Goal: Navigation & Orientation: Find specific page/section

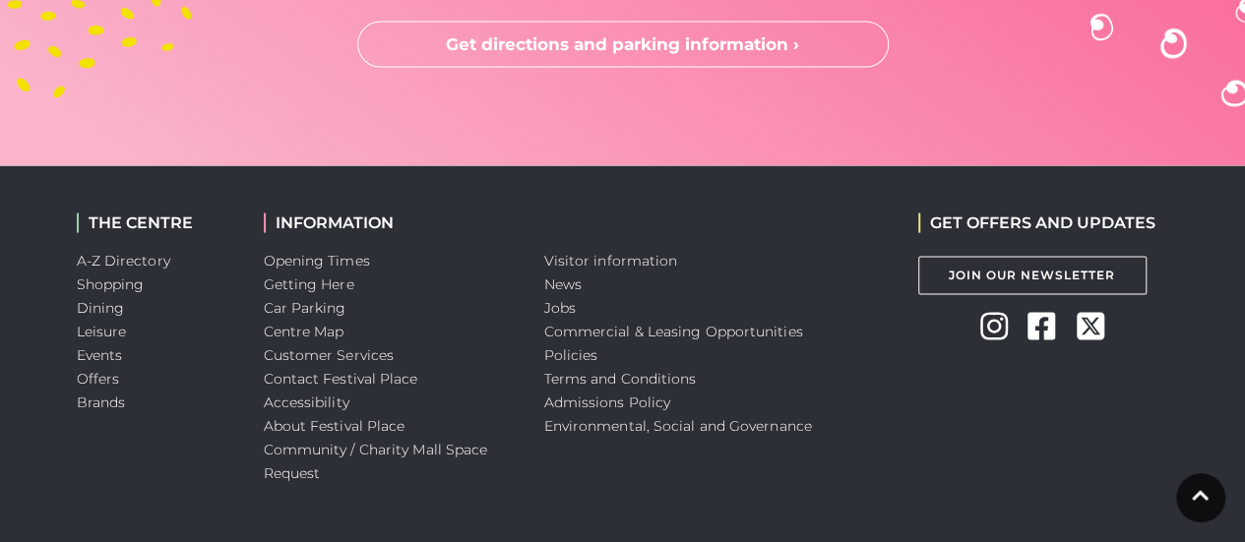
scroll to position [5655, 0]
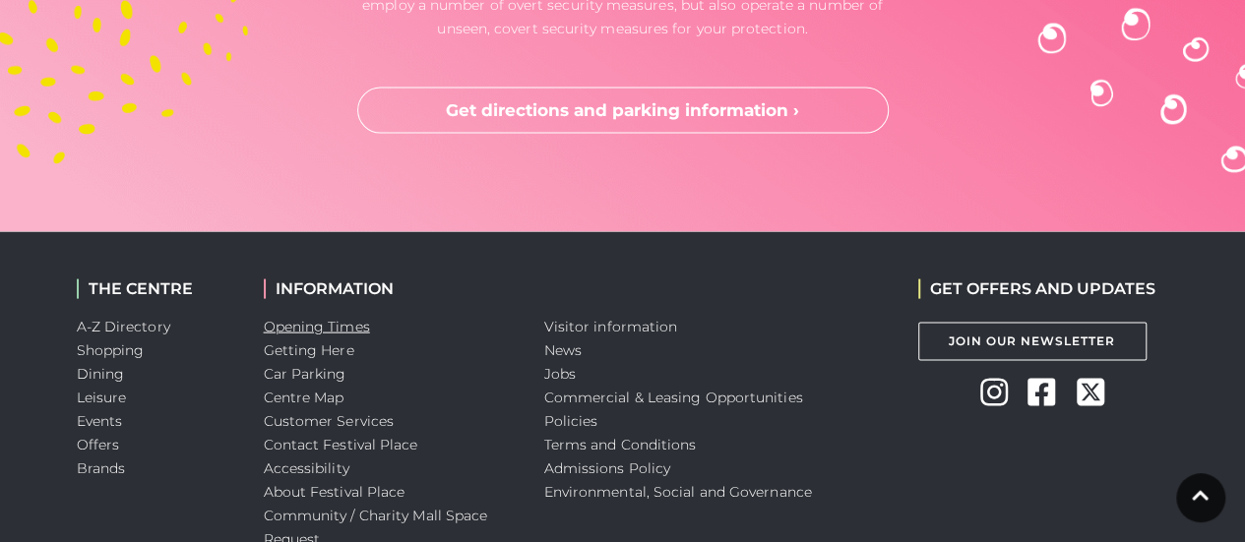
click at [338, 332] on link "Opening Times" at bounding box center [317, 327] width 106 height 18
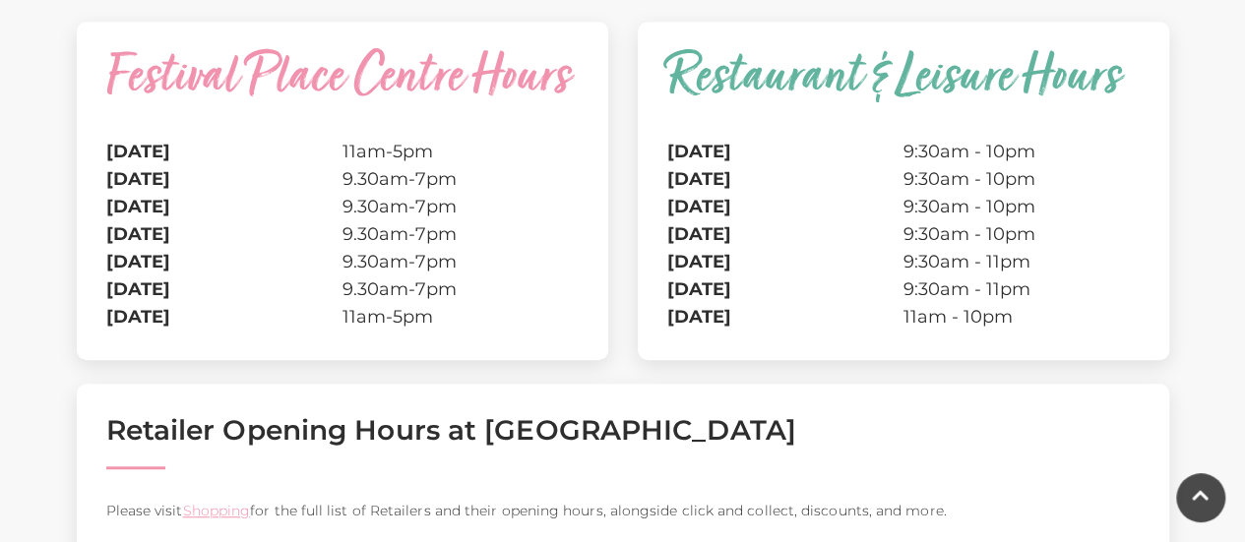
scroll to position [718, 0]
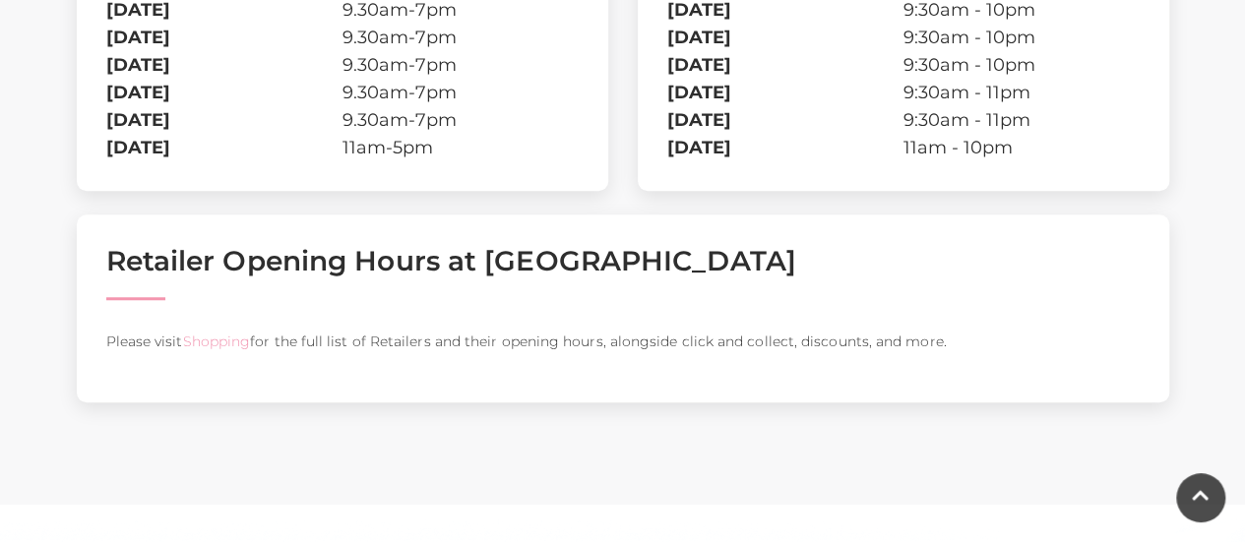
click at [215, 338] on link "Shopping" at bounding box center [216, 342] width 68 height 18
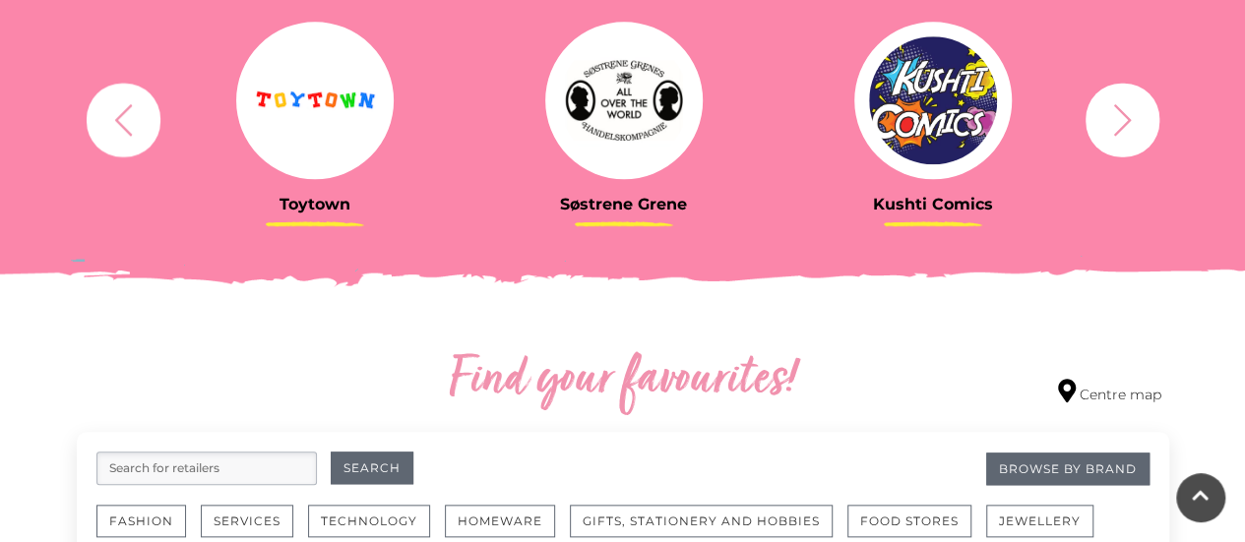
scroll to position [751, 0]
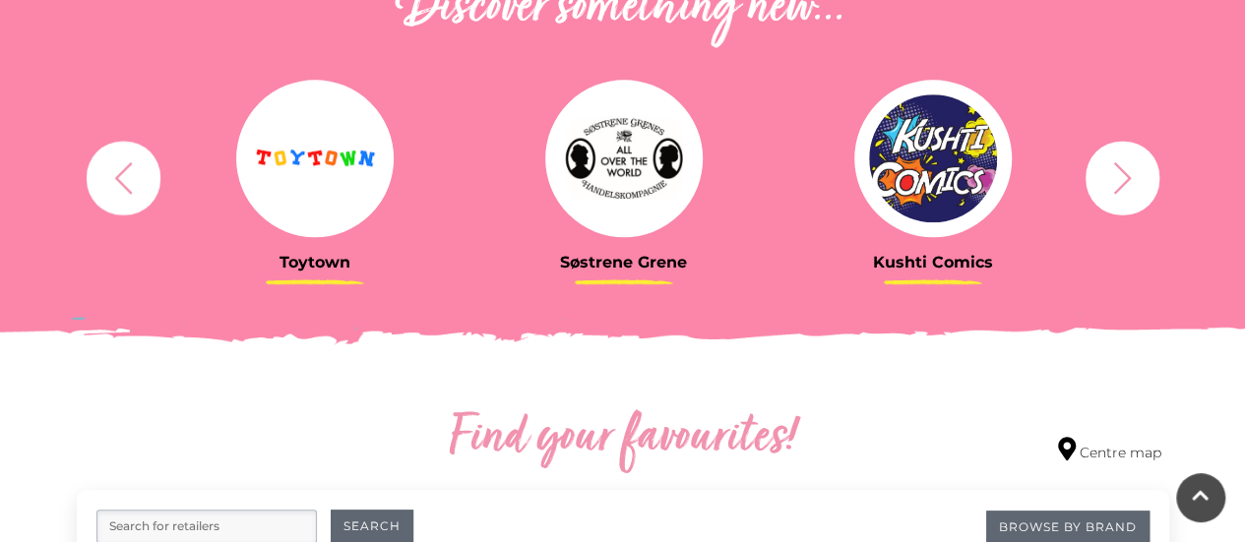
click at [1132, 185] on icon "button" at bounding box center [1122, 177] width 36 height 36
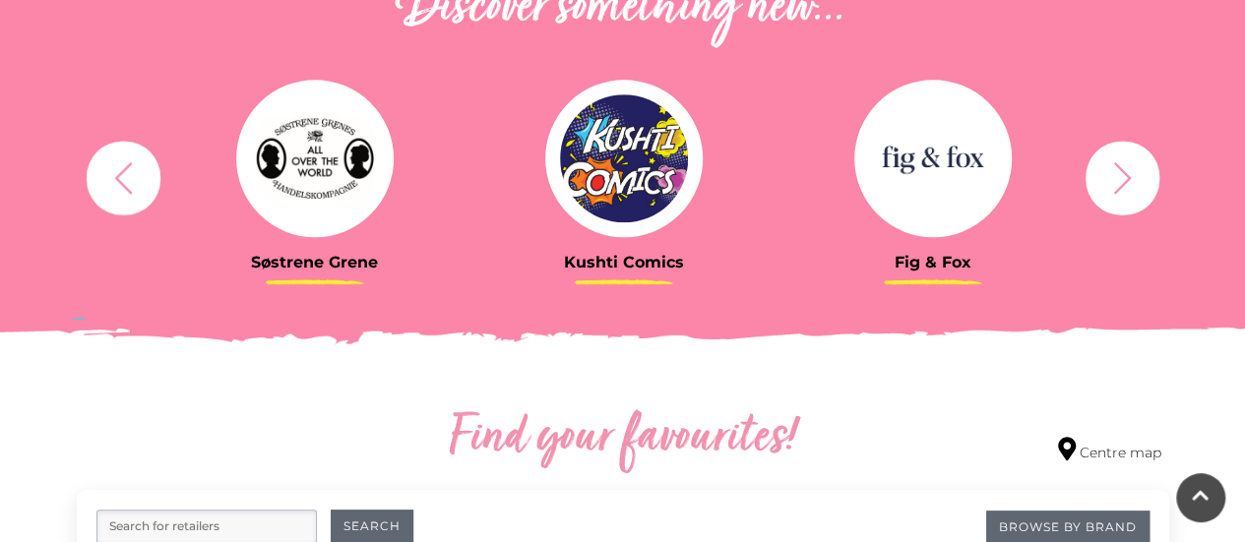
click at [913, 156] on img at bounding box center [932, 158] width 157 height 157
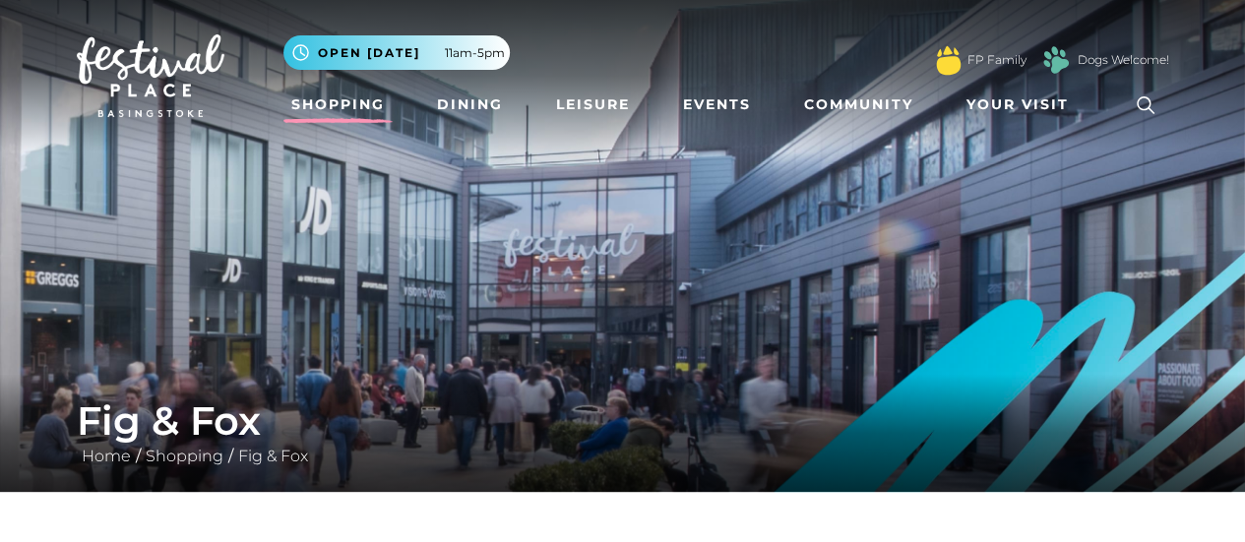
click at [325, 99] on link "Shopping" at bounding box center [337, 105] width 109 height 36
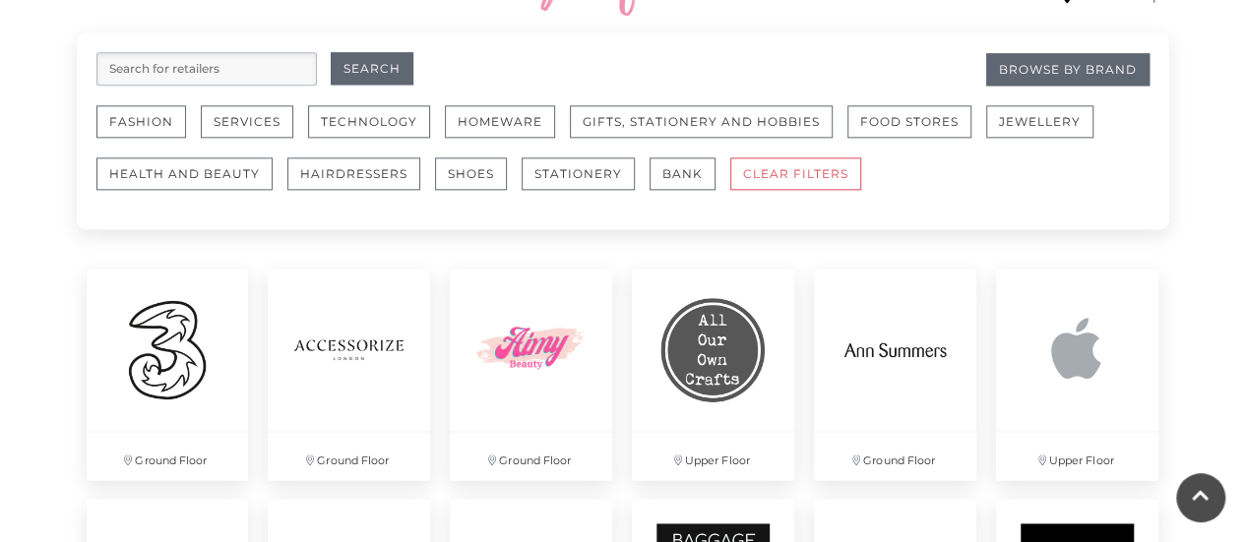
scroll to position [1193, 0]
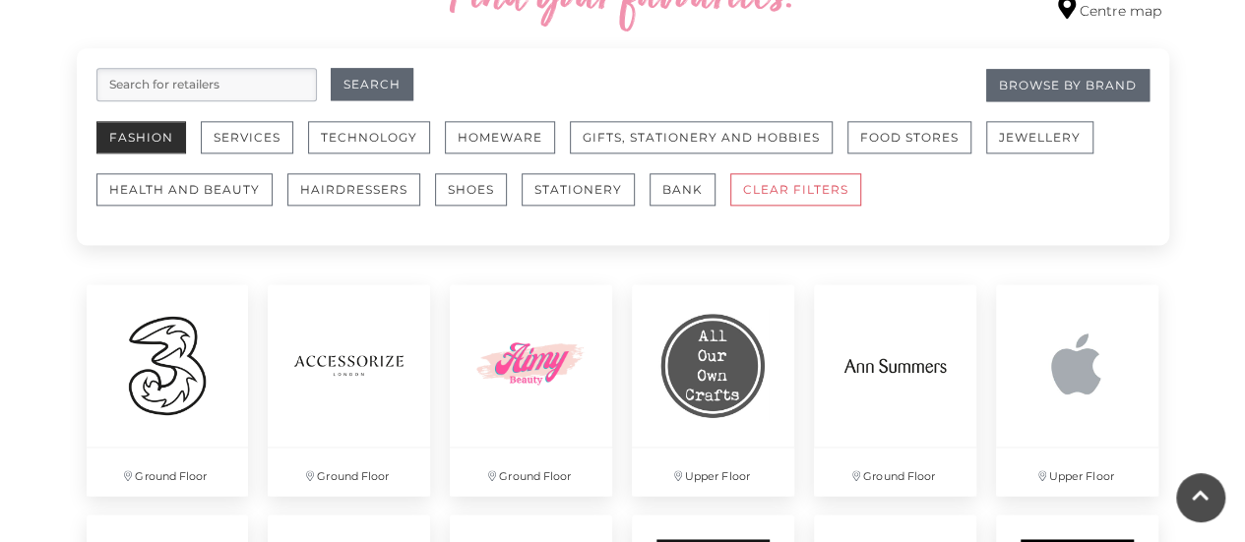
click at [135, 137] on button "Fashion" at bounding box center [141, 137] width 90 height 32
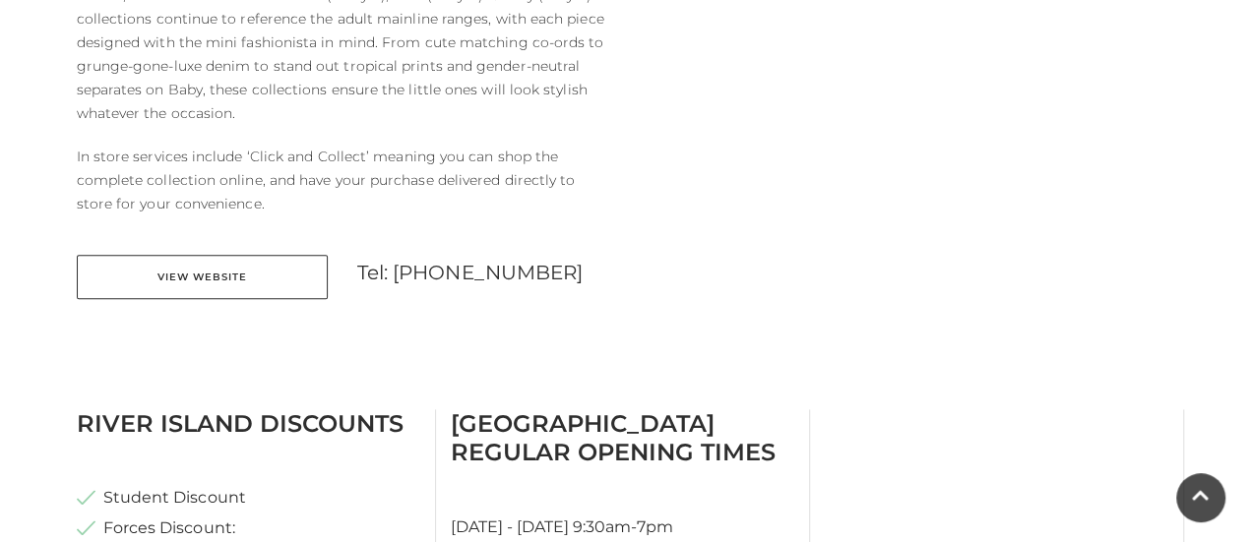
scroll to position [915, 0]
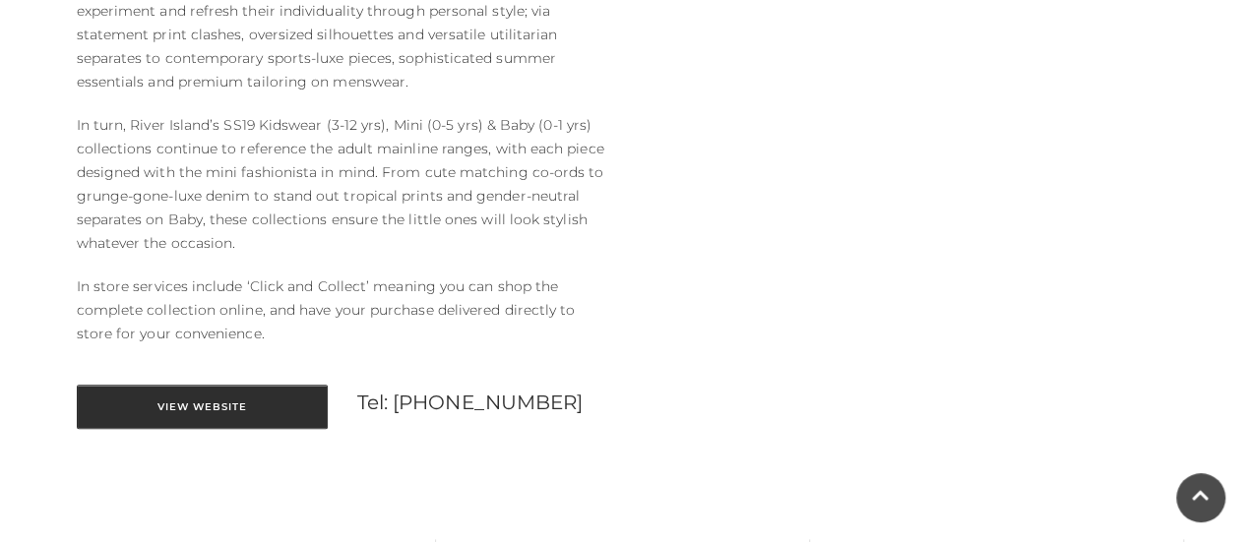
click at [248, 406] on link "View Website" at bounding box center [202, 407] width 251 height 44
